Goal: Task Accomplishment & Management: Complete application form

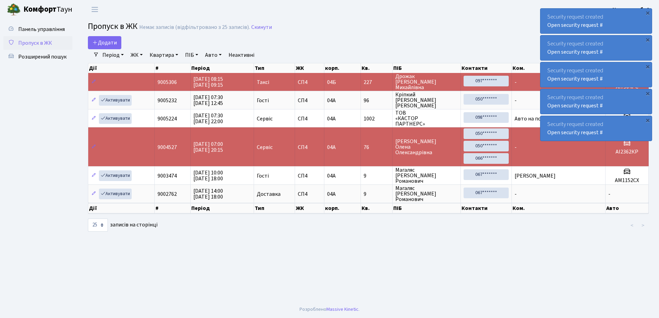
select select "25"
click at [43, 58] on span "Розширений пошук" at bounding box center [42, 57] width 48 height 8
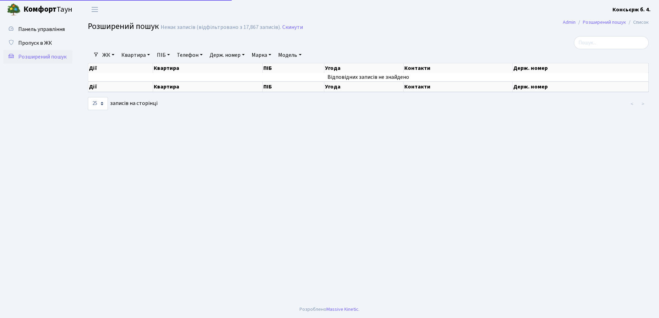
select select "25"
click at [42, 42] on span "Пропуск в ЖК" at bounding box center [35, 43] width 34 height 8
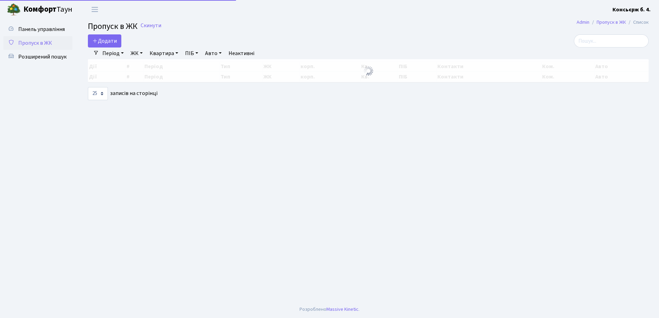
select select "25"
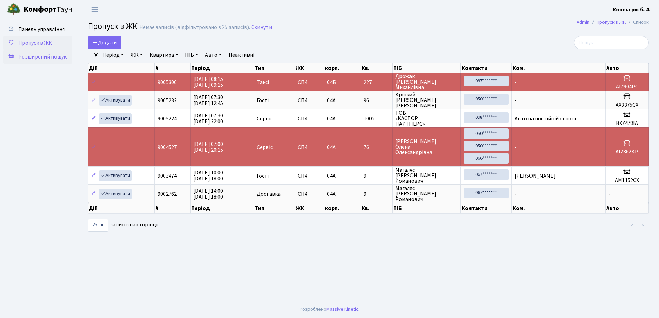
click at [55, 59] on span "Розширений пошук" at bounding box center [42, 57] width 48 height 8
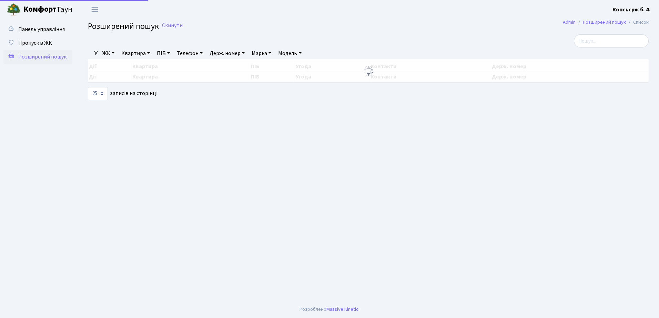
select select "25"
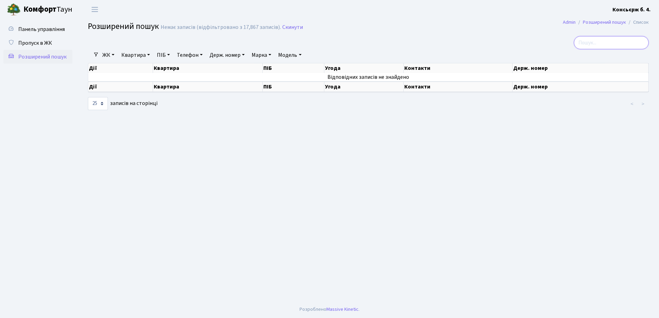
click at [600, 41] on input "search" at bounding box center [610, 42] width 75 height 13
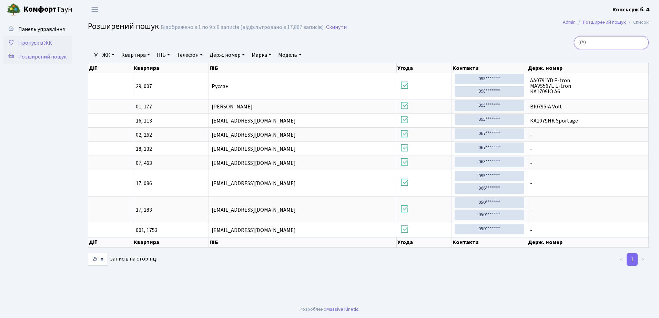
type input "079"
click at [32, 41] on span "Пропуск в ЖК" at bounding box center [35, 43] width 34 height 8
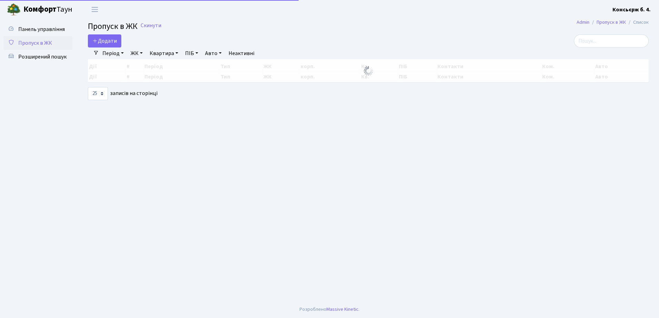
select select "25"
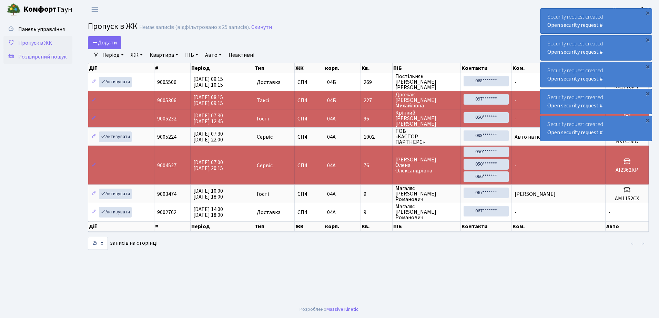
click at [52, 56] on span "Розширений пошук" at bounding box center [42, 57] width 48 height 8
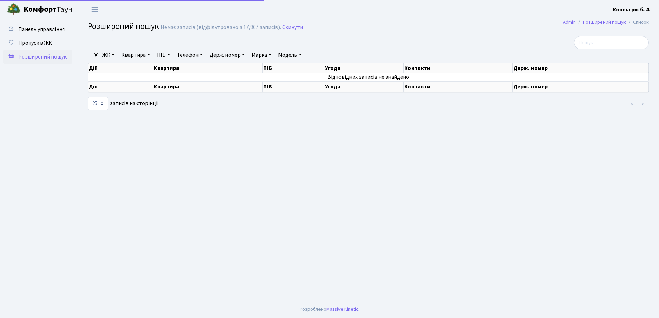
select select "25"
click at [40, 42] on span "Пропуск в ЖК" at bounding box center [35, 43] width 34 height 8
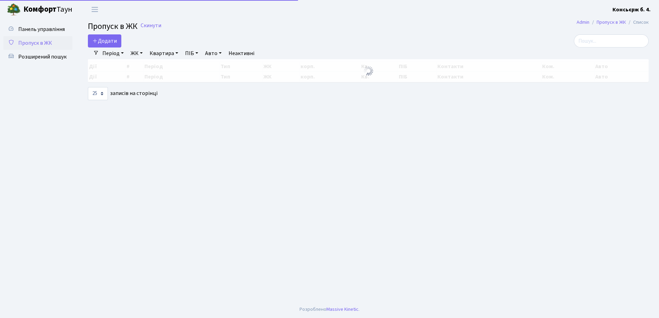
select select "25"
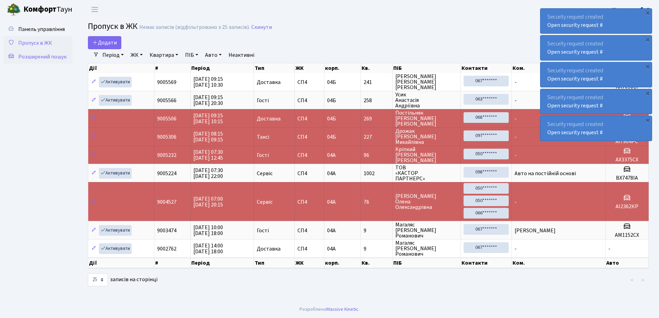
click at [34, 56] on span "Розширений пошук" at bounding box center [42, 57] width 48 height 8
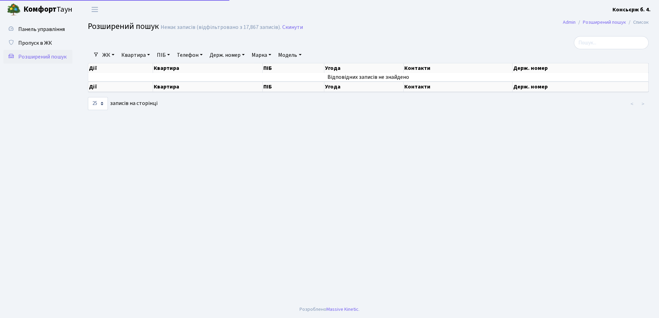
select select "25"
click at [39, 42] on span "Пропуск в ЖК" at bounding box center [35, 43] width 34 height 8
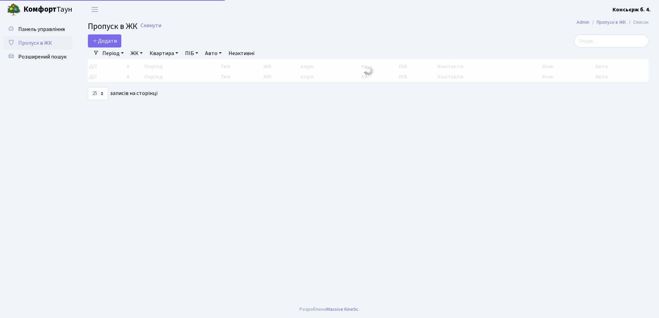
select select "25"
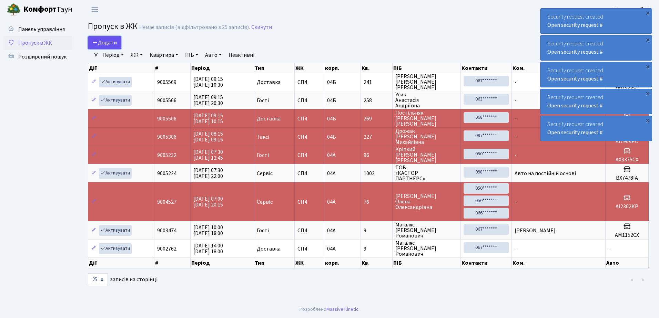
click at [103, 42] on span "Додати" at bounding box center [104, 43] width 24 height 8
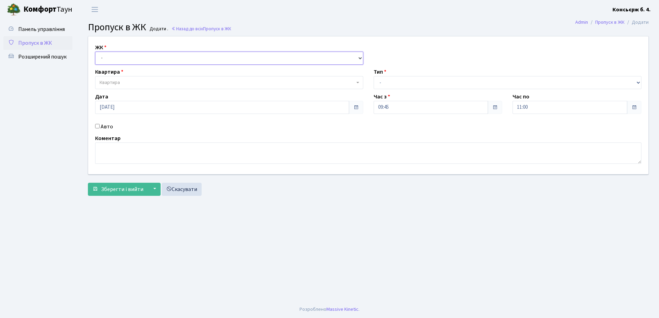
click at [110, 54] on select "- [STREET_ADDRESS]" at bounding box center [229, 58] width 268 height 13
select select "325"
click at [95, 52] on select "- [STREET_ADDRESS]" at bounding box center [229, 58] width 268 height 13
select select
click at [126, 81] on span "Квартира" at bounding box center [227, 82] width 255 height 7
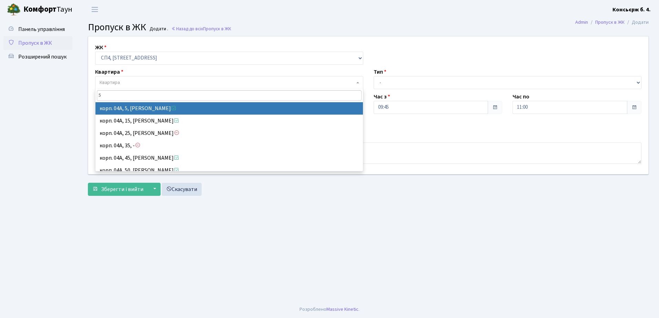
type input "5"
select select "21033"
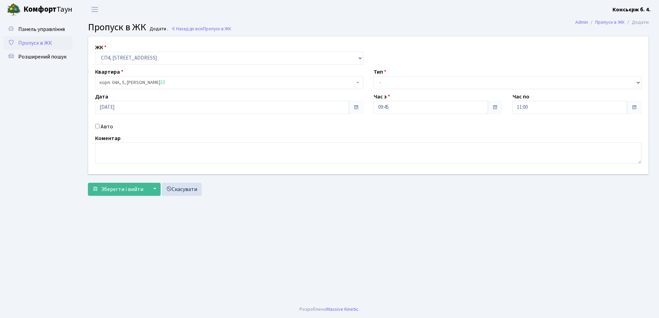
click at [99, 125] on input "Авто" at bounding box center [97, 126] width 4 height 4
checkbox input "true"
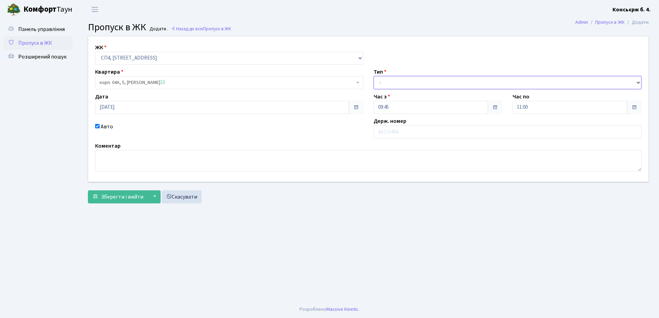
click at [397, 82] on select "- Доставка Таксі Гості Сервіс" at bounding box center [507, 82] width 268 height 13
select select "1"
click at [373, 76] on select "- Доставка Таксі Гості Сервіс" at bounding box center [507, 82] width 268 height 13
click at [394, 132] on input "text" at bounding box center [507, 131] width 268 height 13
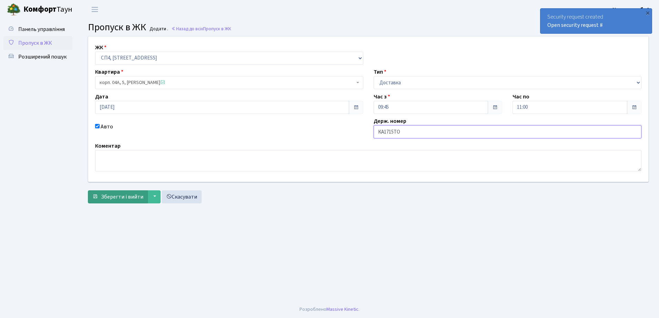
type input "КА1715ТО"
click at [114, 197] on span "Зберегти і вийти" at bounding box center [122, 197] width 42 height 8
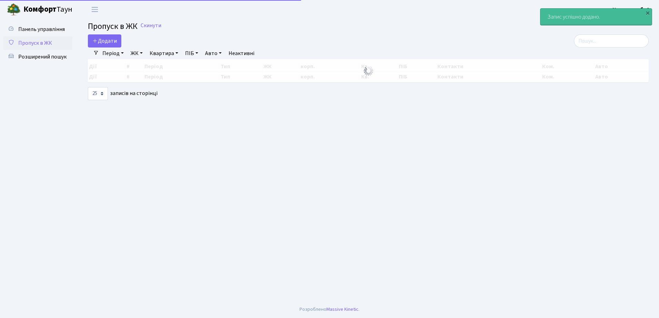
select select "25"
